Goal: Task Accomplishment & Management: Manage account settings

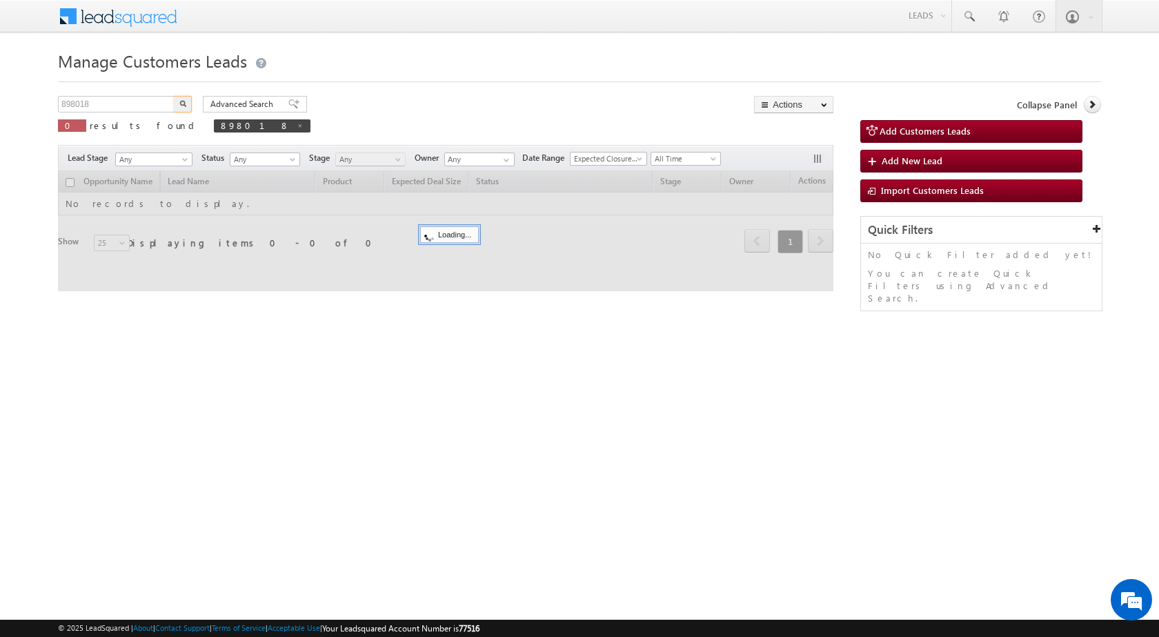
click at [152, 98] on input "898018" at bounding box center [117, 104] width 118 height 17
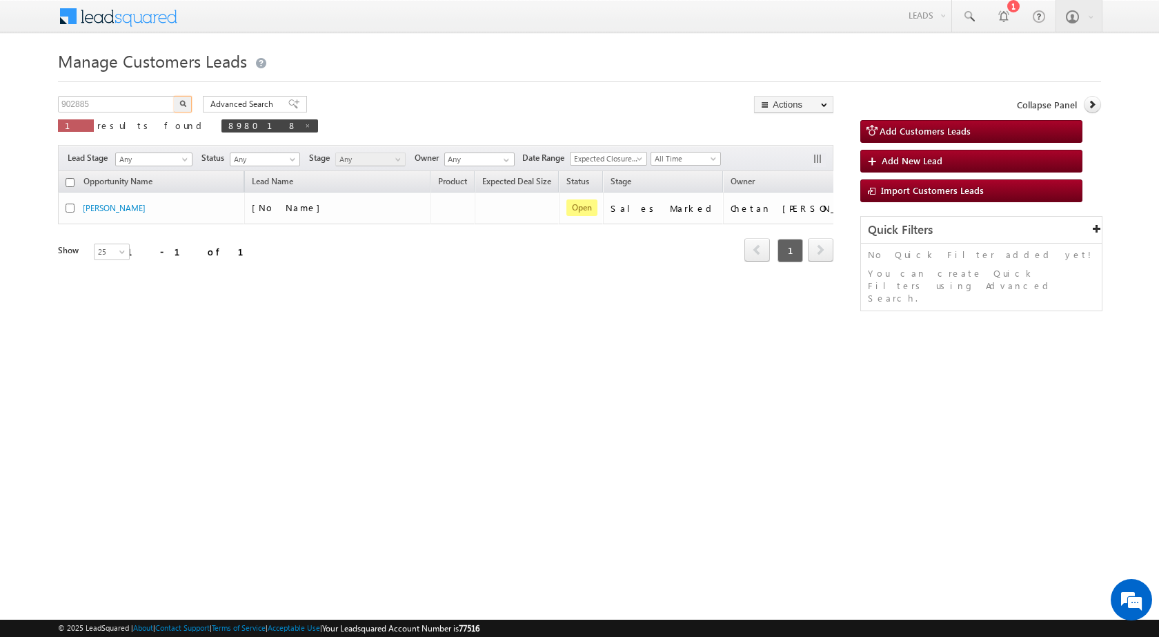
type input "902885"
click at [181, 103] on img "button" at bounding box center [182, 103] width 7 height 7
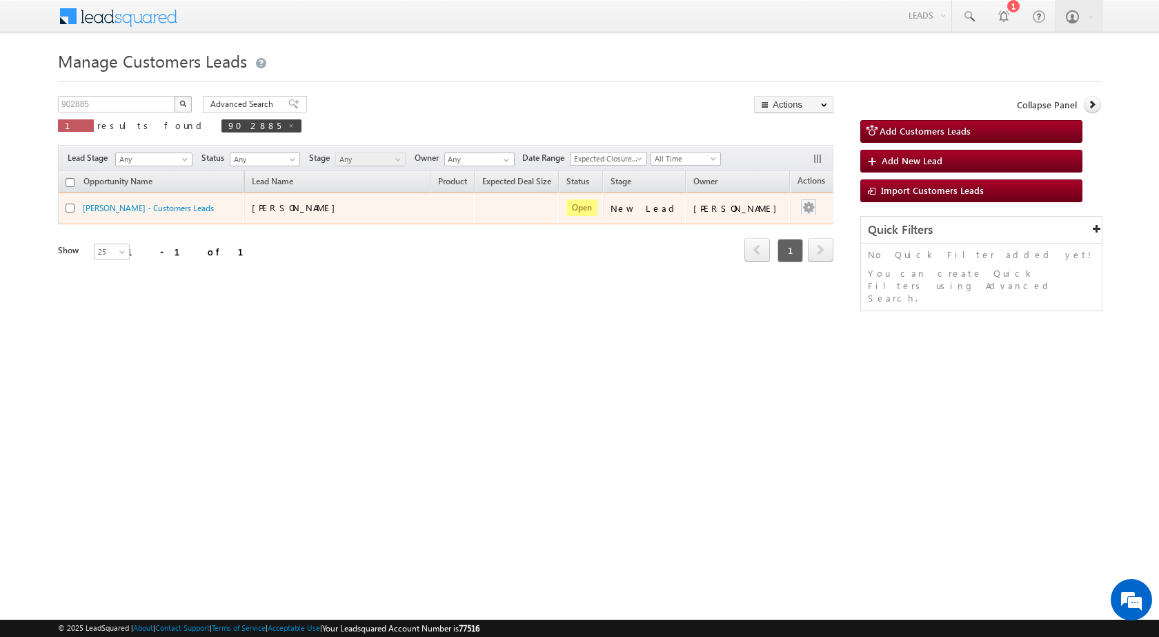
click at [797, 210] on div at bounding box center [808, 208] width 22 height 18
click at [801, 212] on button "button" at bounding box center [808, 208] width 14 height 14
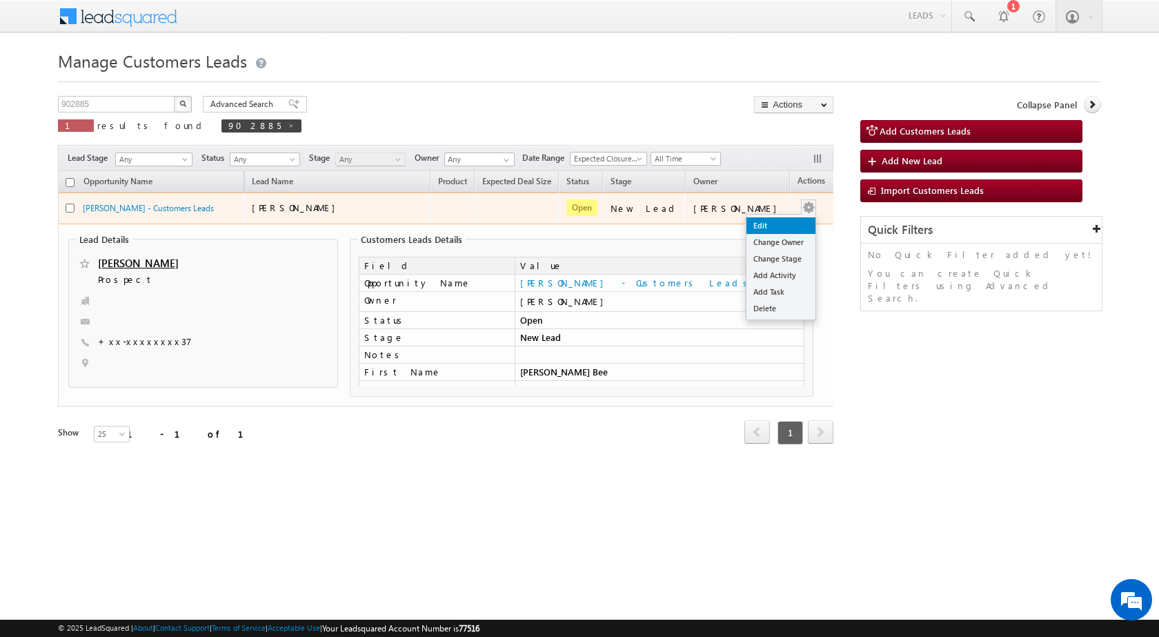
click at [784, 228] on link "Edit" at bounding box center [780, 225] width 69 height 17
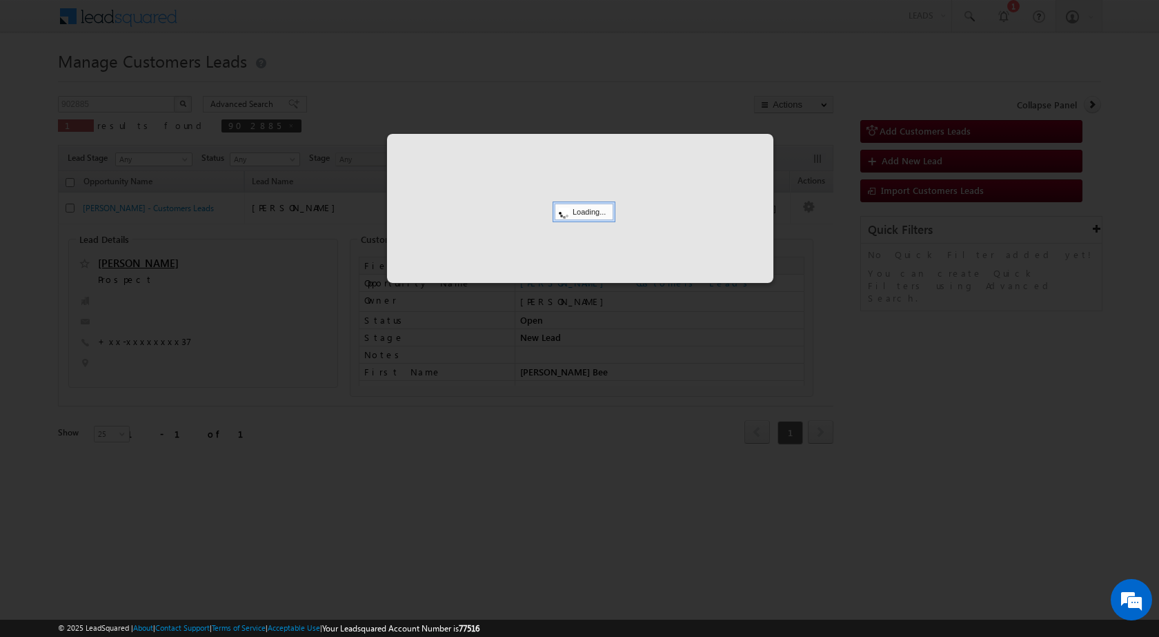
click at [533, 481] on div at bounding box center [579, 318] width 1159 height 637
